Goal: Navigation & Orientation: Find specific page/section

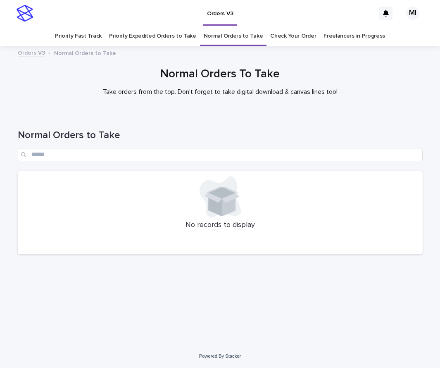
click at [167, 36] on link "Priority Expedited Orders to Take" at bounding box center [152, 35] width 87 height 19
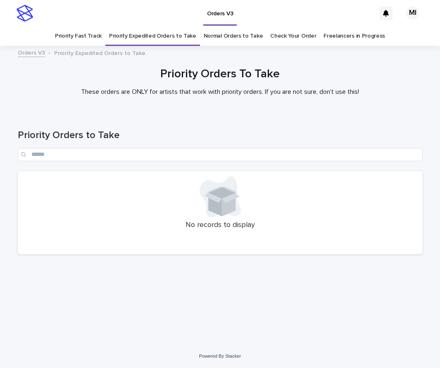
click at [88, 40] on link "Priority Fast Track" at bounding box center [78, 35] width 47 height 19
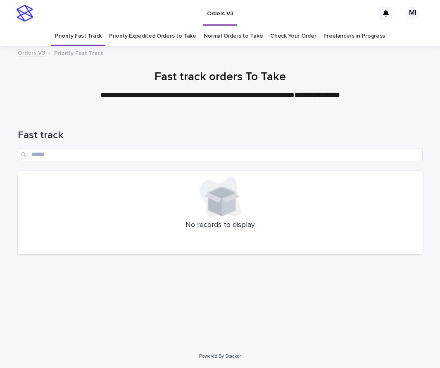
click at [286, 37] on link "Check Your Order" at bounding box center [293, 35] width 46 height 19
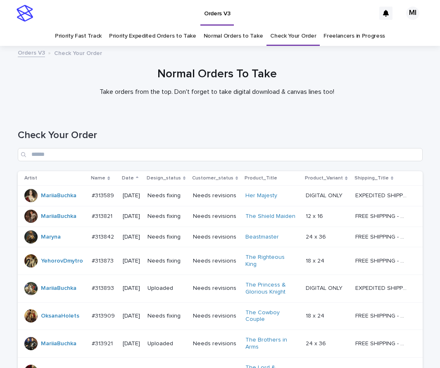
click at [234, 36] on link "Normal Orders to Take" at bounding box center [233, 35] width 59 height 19
